Goal: Information Seeking & Learning: Check status

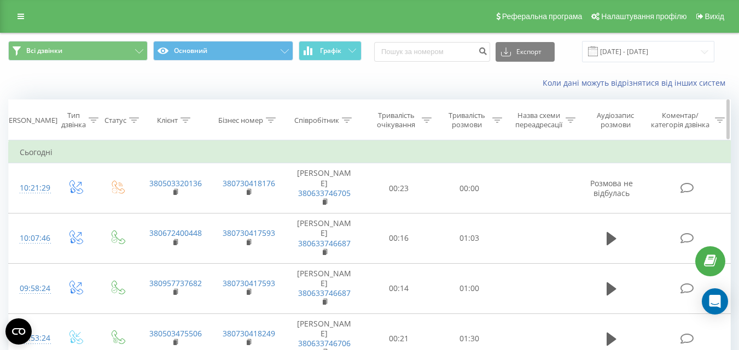
click at [319, 119] on div "Співробітник" at bounding box center [316, 120] width 45 height 9
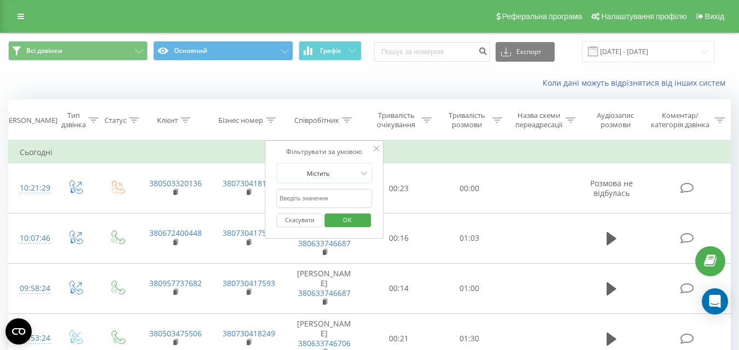
click at [292, 197] on input "text" at bounding box center [324, 198] width 96 height 19
type input "тімакова"
click at [332, 222] on span "OK" at bounding box center [347, 220] width 31 height 17
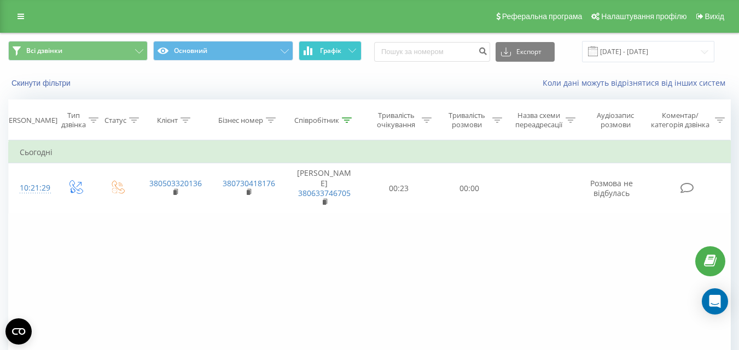
click at [320, 48] on span "Графік" at bounding box center [330, 51] width 21 height 8
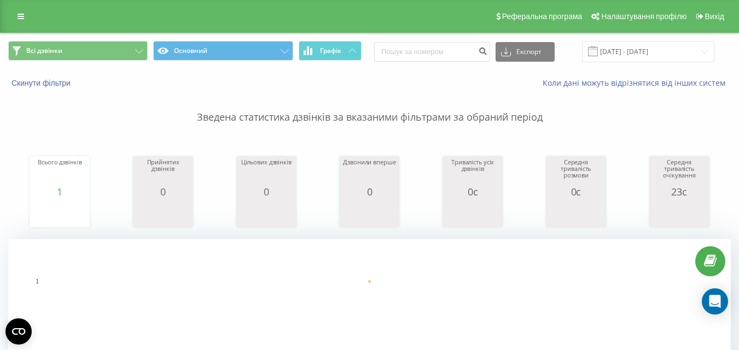
scroll to position [273, 0]
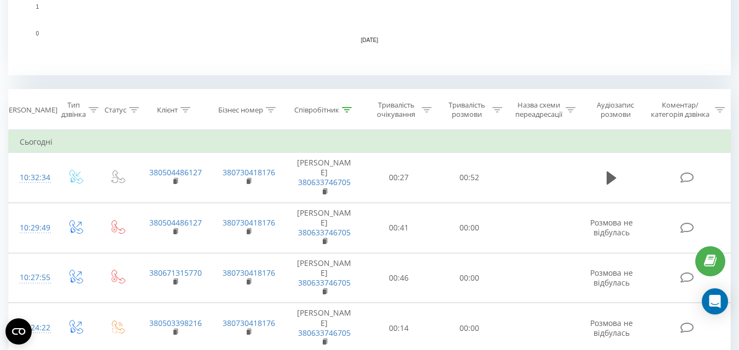
scroll to position [477, 0]
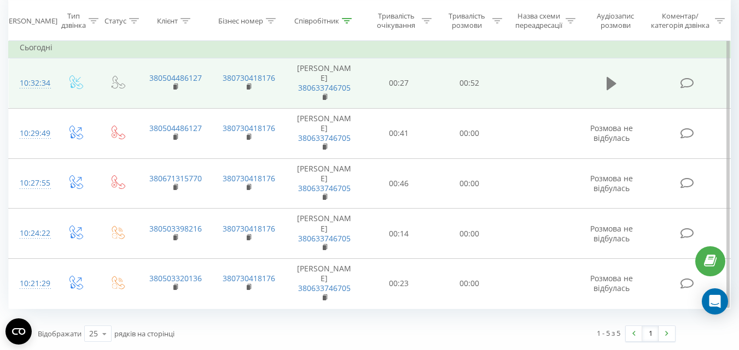
click at [610, 81] on icon at bounding box center [611, 83] width 10 height 13
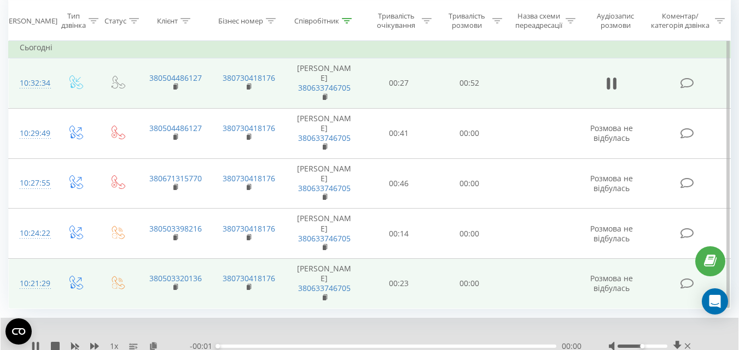
scroll to position [519, 0]
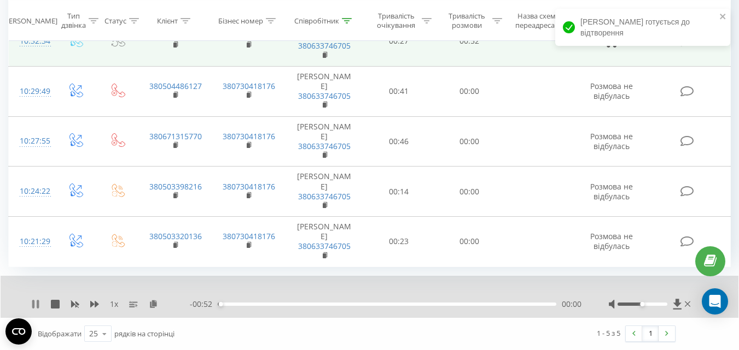
click at [36, 303] on icon at bounding box center [35, 304] width 9 height 9
click at [153, 302] on icon at bounding box center [153, 304] width 9 height 8
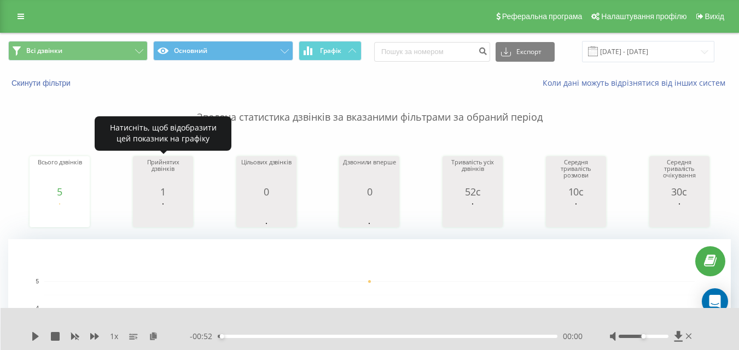
scroll to position [109, 0]
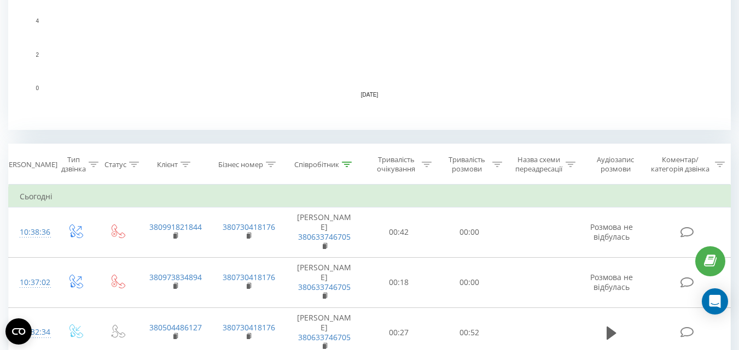
scroll to position [219, 0]
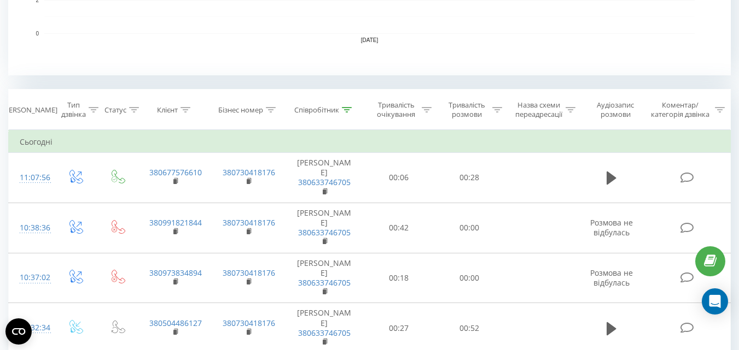
scroll to position [492, 0]
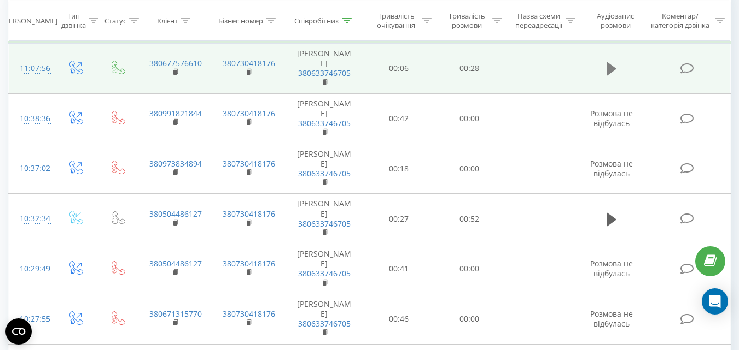
click at [607, 69] on icon at bounding box center [611, 68] width 10 height 13
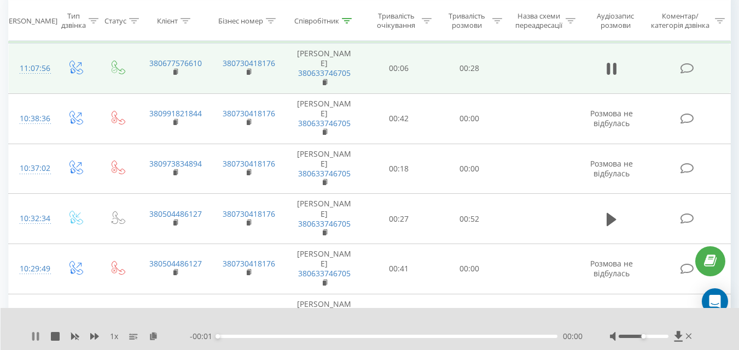
click at [36, 340] on icon at bounding box center [35, 336] width 9 height 9
click at [154, 335] on icon at bounding box center [153, 336] width 9 height 8
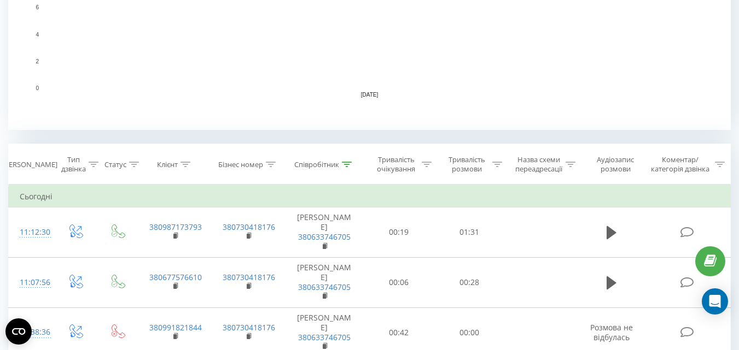
scroll to position [437, 0]
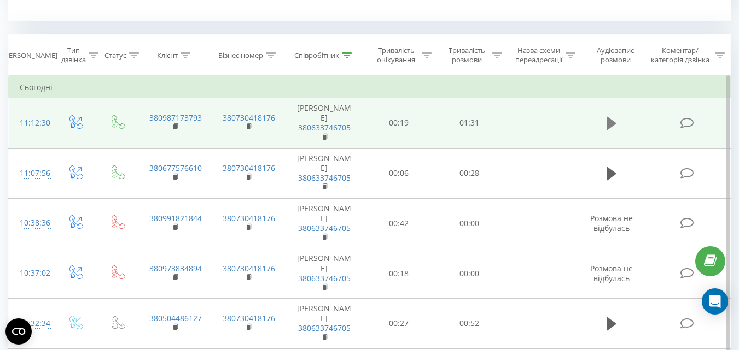
click at [608, 124] on icon at bounding box center [611, 123] width 10 height 13
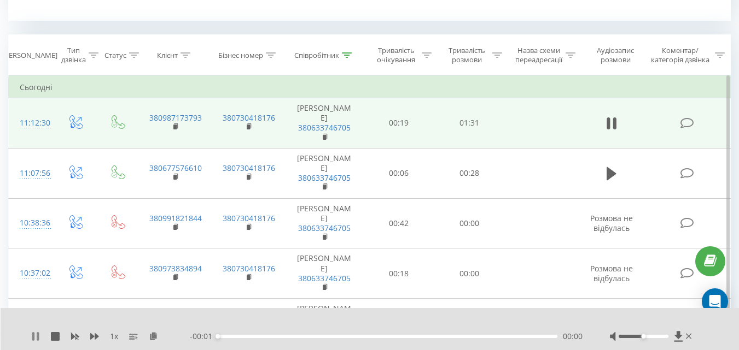
click at [35, 338] on icon at bounding box center [35, 336] width 9 height 9
click at [154, 335] on icon at bounding box center [153, 336] width 9 height 8
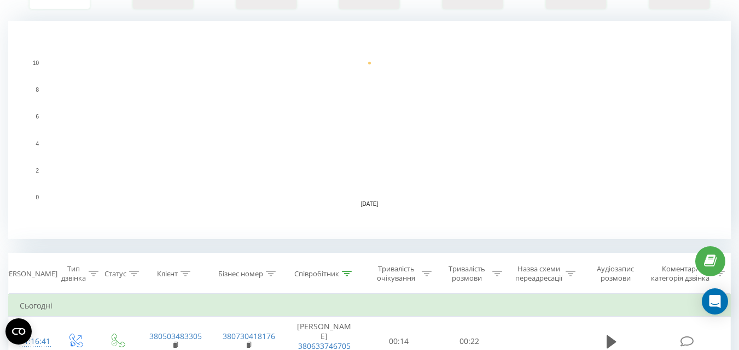
scroll to position [437, 0]
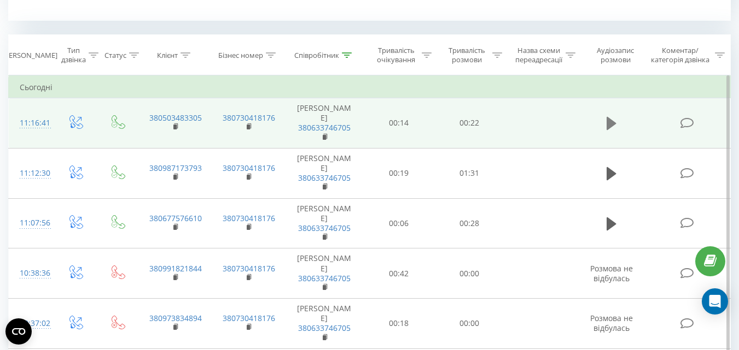
click at [611, 120] on icon at bounding box center [611, 123] width 10 height 13
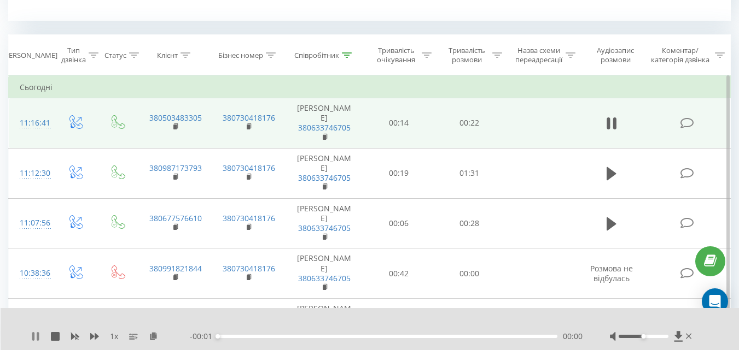
click at [37, 336] on icon at bounding box center [35, 336] width 9 height 9
click at [152, 337] on icon at bounding box center [153, 336] width 9 height 8
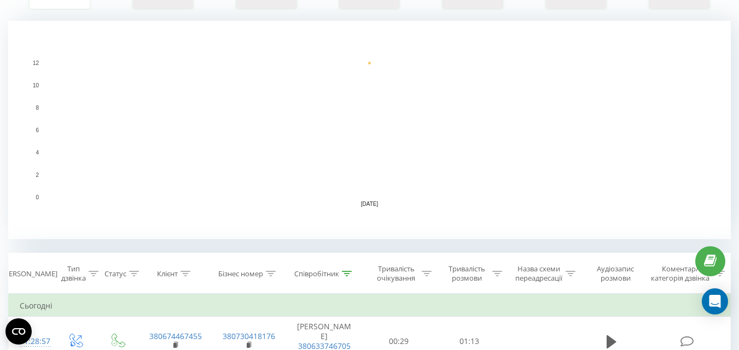
scroll to position [437, 0]
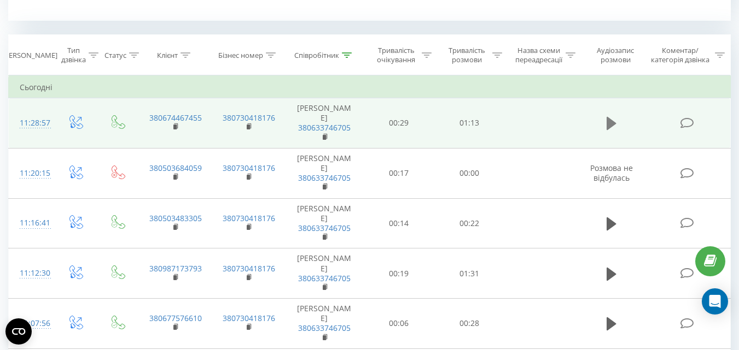
click at [611, 122] on icon at bounding box center [611, 123] width 10 height 13
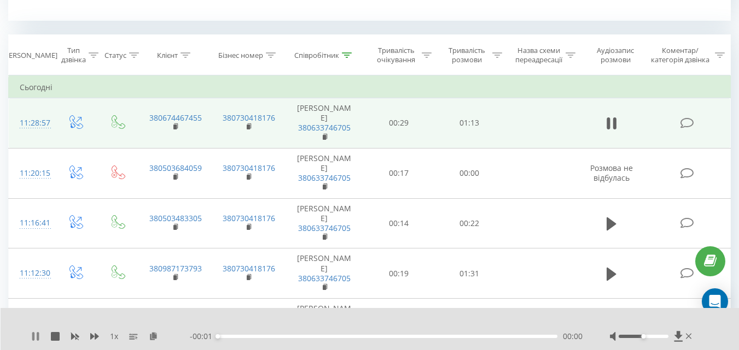
click at [34, 338] on icon at bounding box center [33, 336] width 2 height 9
click at [152, 337] on icon at bounding box center [153, 336] width 9 height 8
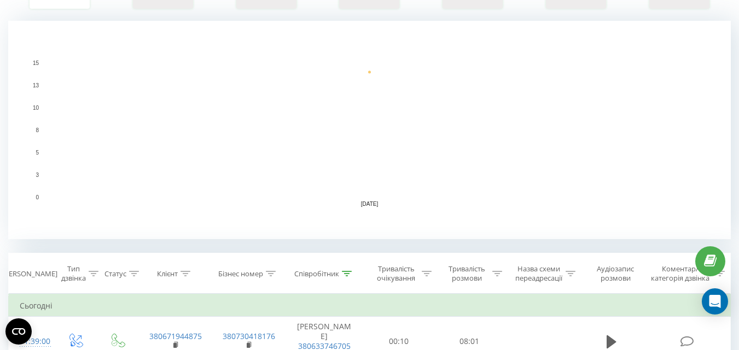
scroll to position [328, 0]
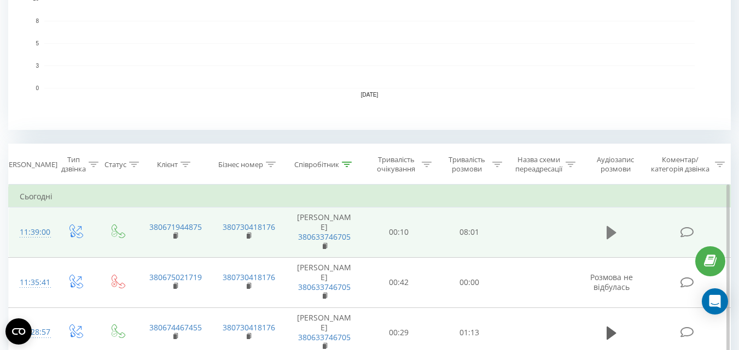
click at [607, 231] on icon at bounding box center [611, 232] width 10 height 13
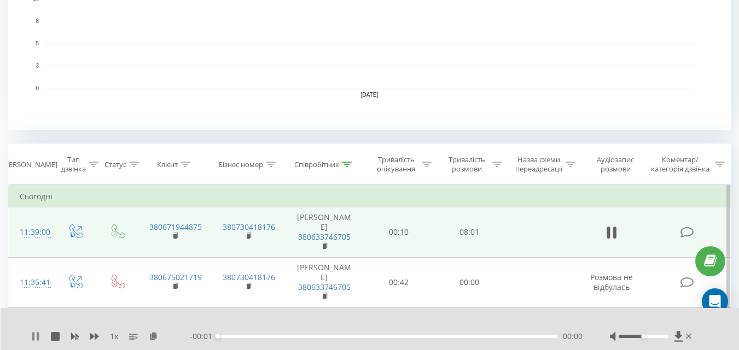
click at [37, 335] on icon at bounding box center [35, 336] width 9 height 9
click at [154, 338] on icon at bounding box center [153, 336] width 9 height 8
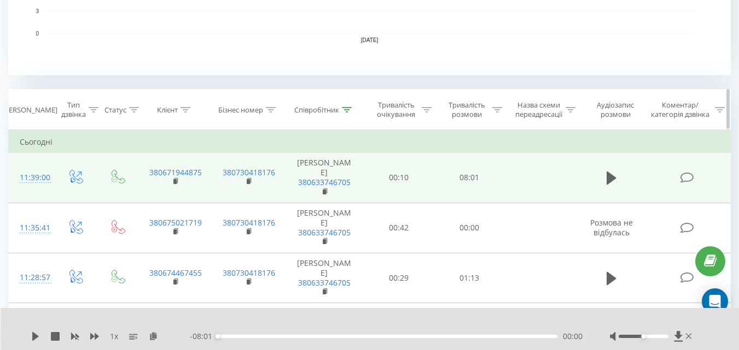
click at [313, 111] on div "Співробітник" at bounding box center [316, 110] width 45 height 9
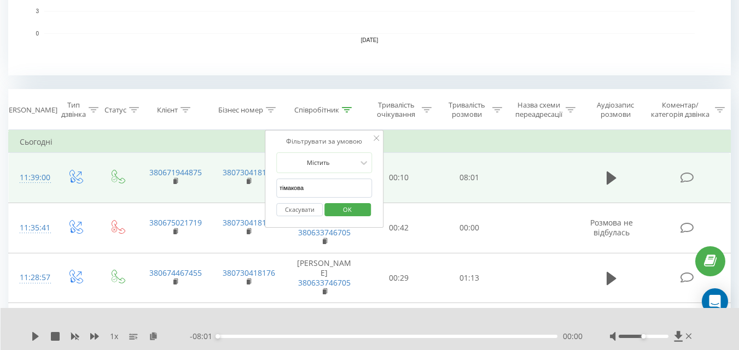
drag, startPoint x: 306, startPoint y: 192, endPoint x: 259, endPoint y: 188, distance: 47.8
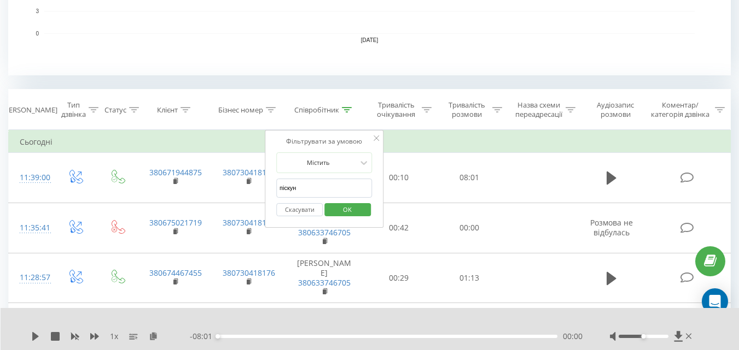
click at [333, 211] on span "OK" at bounding box center [347, 209] width 31 height 17
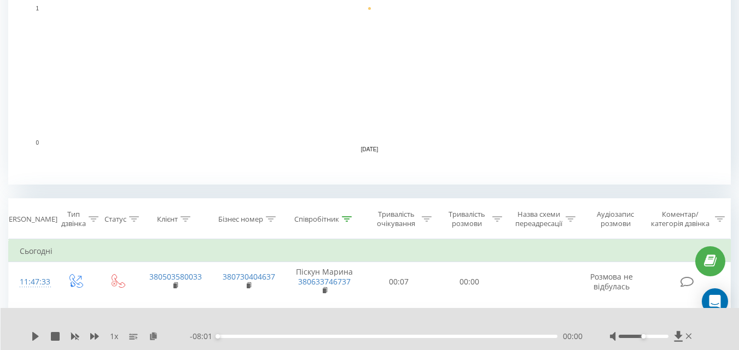
scroll to position [383, 0]
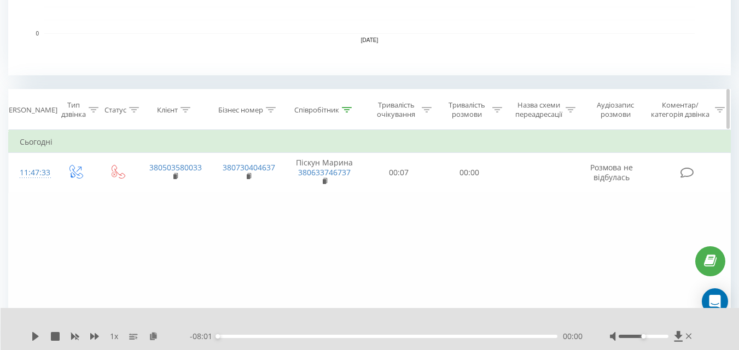
click at [309, 110] on div "Співробітник" at bounding box center [316, 110] width 45 height 9
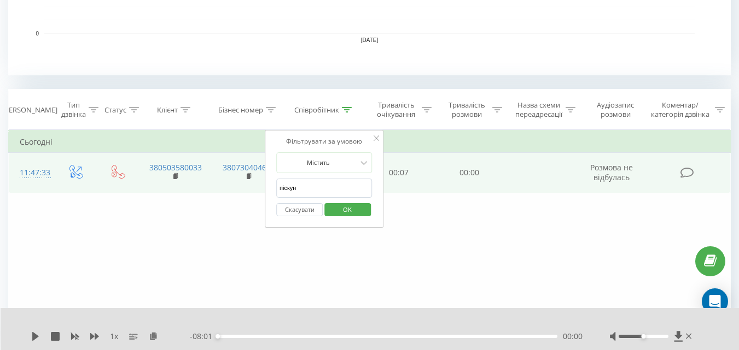
drag, startPoint x: 305, startPoint y: 192, endPoint x: 260, endPoint y: 188, distance: 45.1
click at [260, 188] on table "Фільтрувати за умовою Дорівнює Введіть значення Скасувати OK Фільтрувати за умо…" at bounding box center [369, 161] width 722 height 63
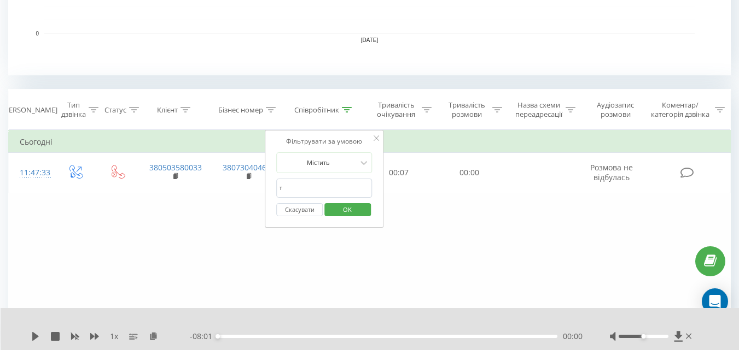
type input "тімакова"
click at [328, 212] on button "OK" at bounding box center [347, 210] width 46 height 14
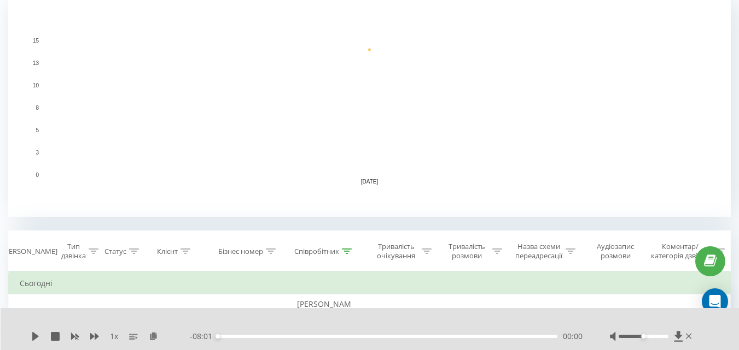
scroll to position [350, 0]
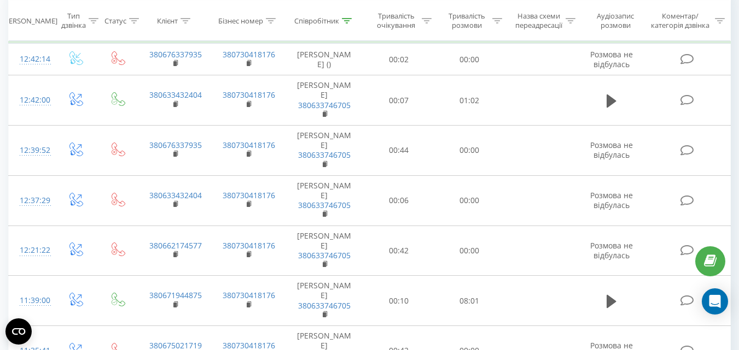
scroll to position [328, 0]
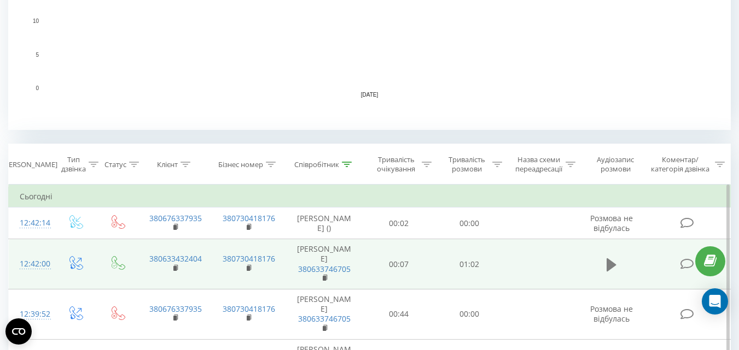
click at [608, 265] on icon at bounding box center [611, 264] width 10 height 13
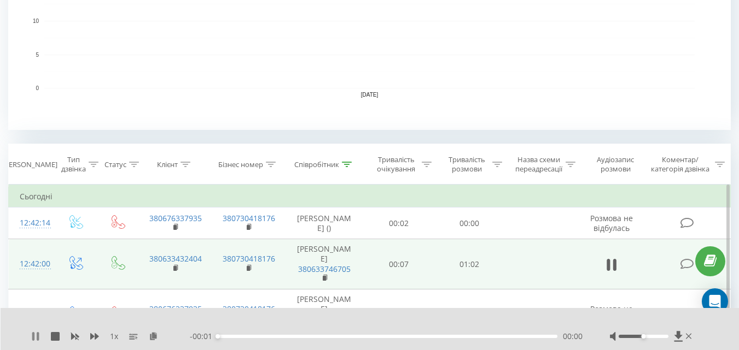
click at [34, 337] on icon at bounding box center [33, 336] width 2 height 9
click at [154, 333] on icon at bounding box center [153, 336] width 9 height 8
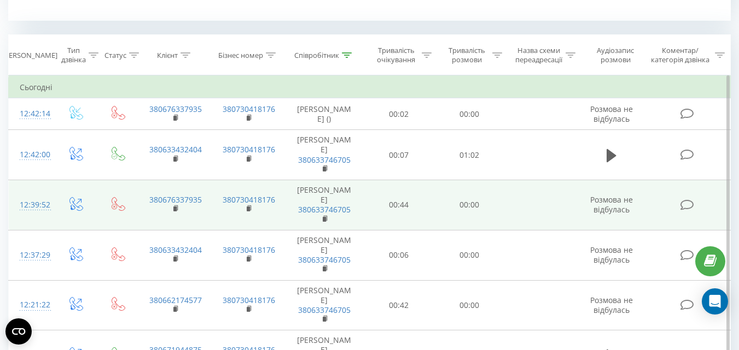
scroll to position [328, 0]
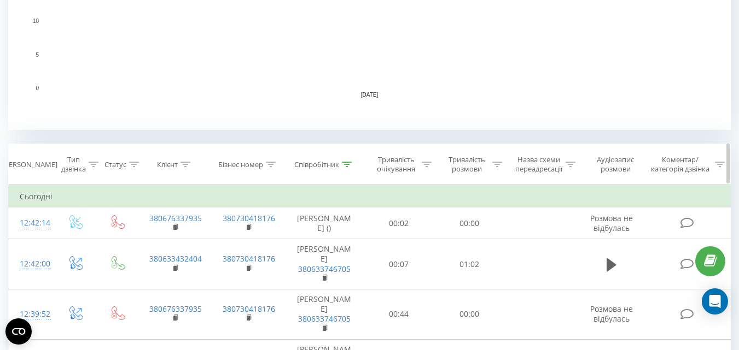
click at [302, 166] on div "Співробітник" at bounding box center [316, 164] width 45 height 9
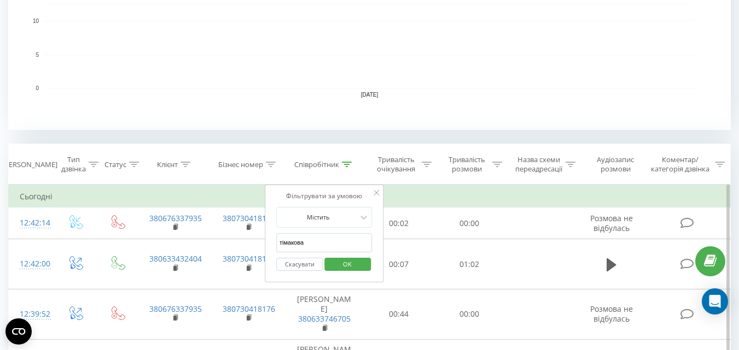
drag, startPoint x: 311, startPoint y: 242, endPoint x: 265, endPoint y: 244, distance: 46.5
click at [265, 244] on div "Фільтрувати за умовою Містить [PERSON_NAME] Скасувати OK" at bounding box center [324, 234] width 119 height 98
click at [340, 261] on span "OK" at bounding box center [347, 264] width 31 height 17
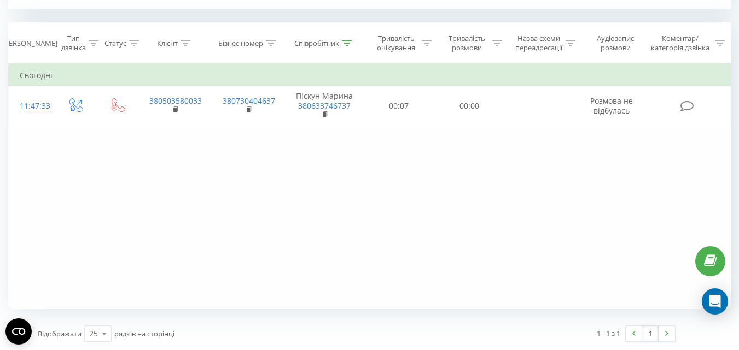
scroll to position [340, 0]
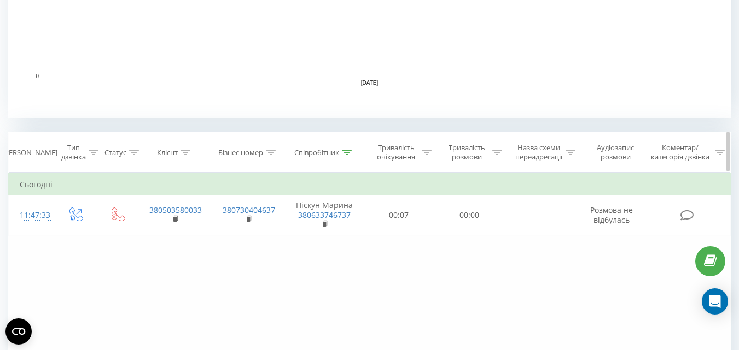
click at [319, 153] on div "Співробітник" at bounding box center [316, 152] width 45 height 9
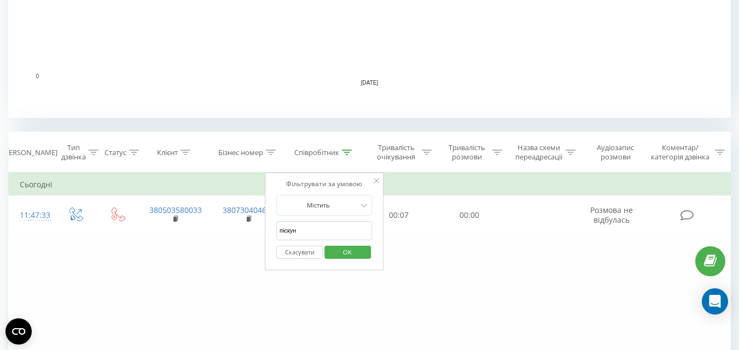
drag, startPoint x: 301, startPoint y: 231, endPoint x: 266, endPoint y: 231, distance: 35.0
click at [266, 231] on div "Фільтрувати за умовою Містить [PERSON_NAME] Скасувати OK" at bounding box center [324, 222] width 119 height 98
type input "тімакова"
click at [332, 254] on span "OK" at bounding box center [347, 252] width 31 height 17
